Goal: Subscribe to service/newsletter

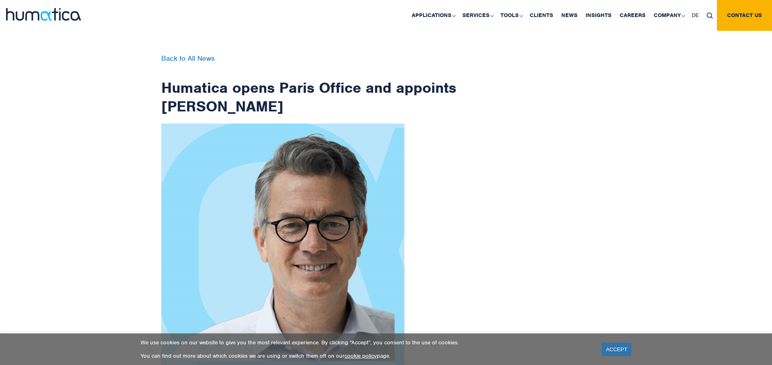
scroll to position [1293, 0]
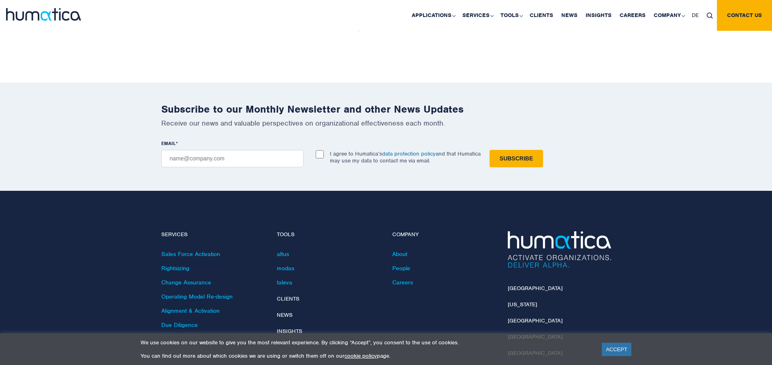
checkbox input "true"
type input "[EMAIL_ADDRESS][DOMAIN_NAME]"
click at [490, 150] on input "Subscribe" at bounding box center [516, 158] width 53 height 17
